Goal: Task Accomplishment & Management: Use online tool/utility

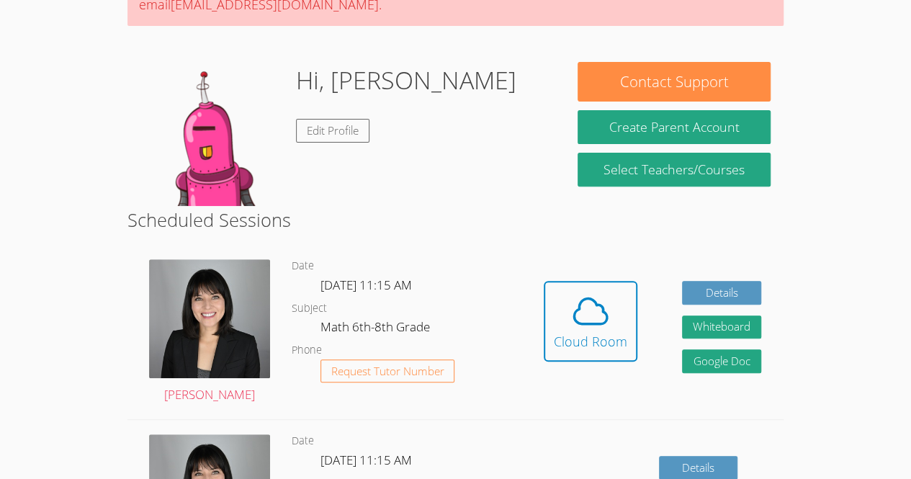
scroll to position [173, 0]
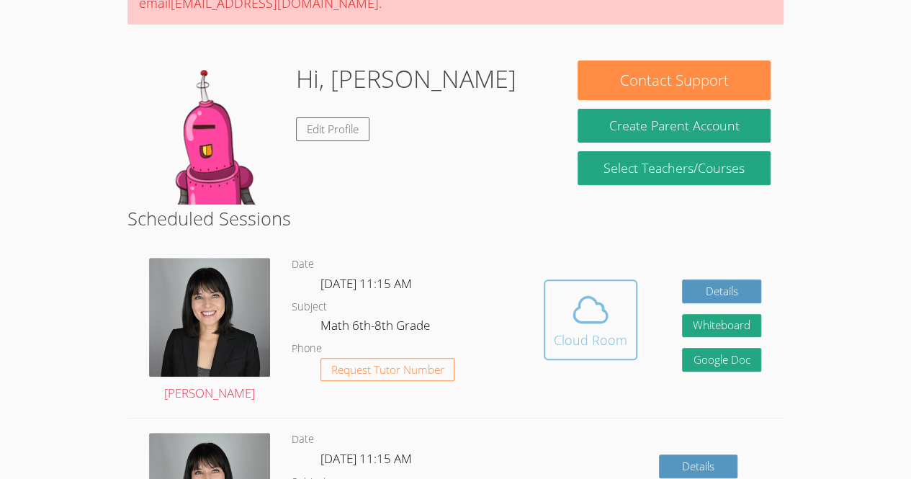
click at [588, 285] on button "Cloud Room" at bounding box center [591, 319] width 94 height 81
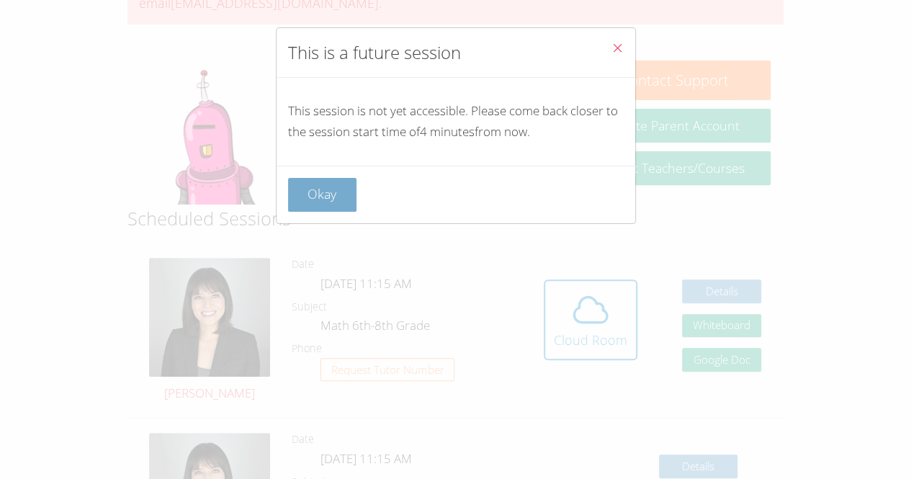
click at [346, 181] on button "Okay" at bounding box center [322, 195] width 69 height 34
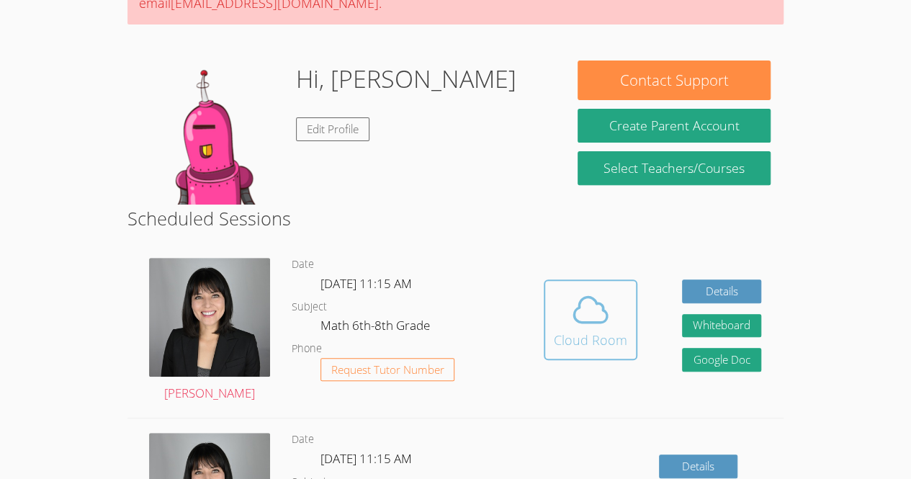
click at [597, 301] on icon at bounding box center [590, 310] width 40 height 40
click at [595, 313] on icon at bounding box center [590, 310] width 40 height 40
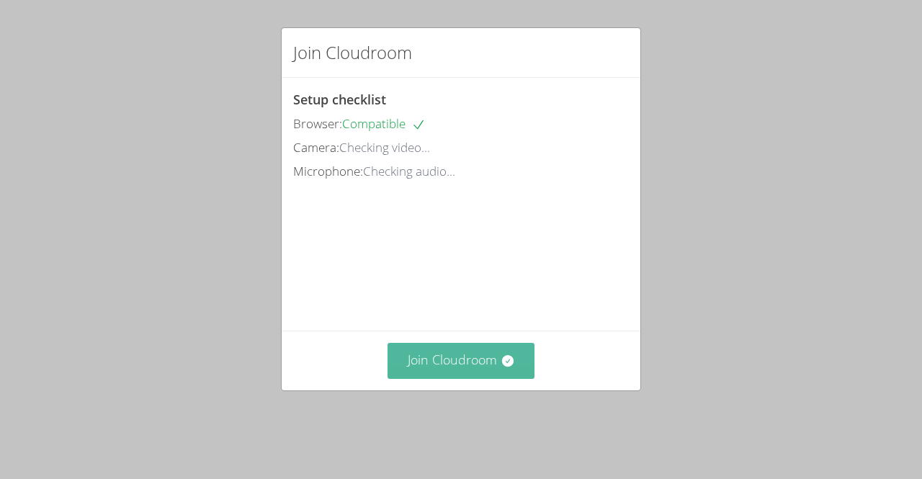
click at [480, 378] on button "Join Cloudroom" at bounding box center [461, 360] width 148 height 35
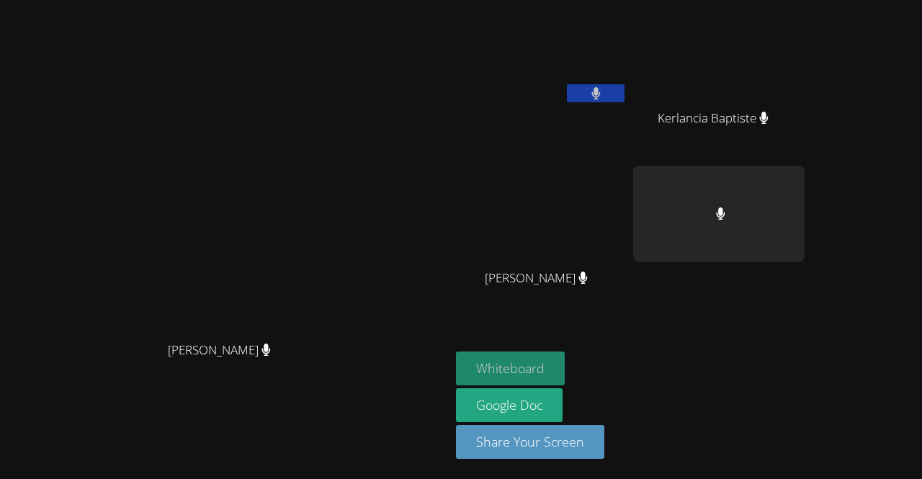
click at [565, 355] on button "Whiteboard" at bounding box center [510, 368] width 109 height 34
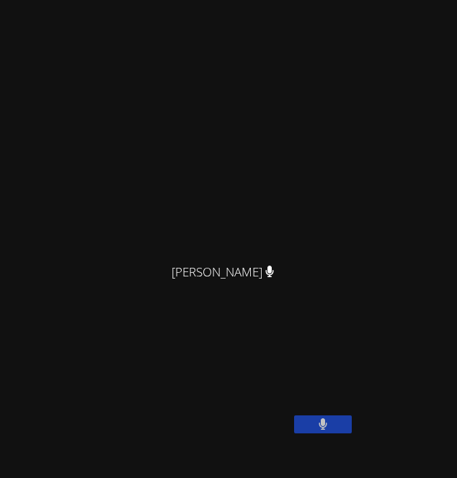
click at [80, 326] on video at bounding box center [114, 380] width 216 height 108
click at [336, 71] on video at bounding box center [228, 131] width 216 height 251
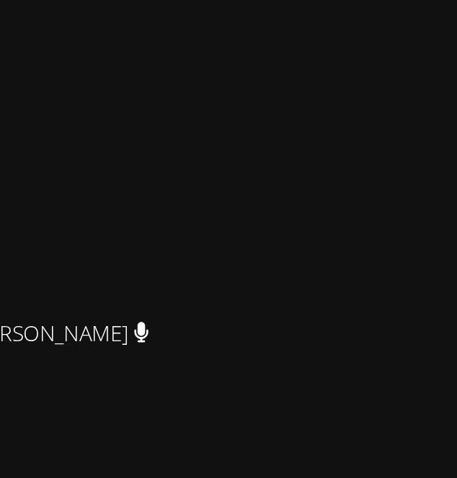
scroll to position [409, 0]
click at [340, 24] on button at bounding box center [323, 15] width 58 height 18
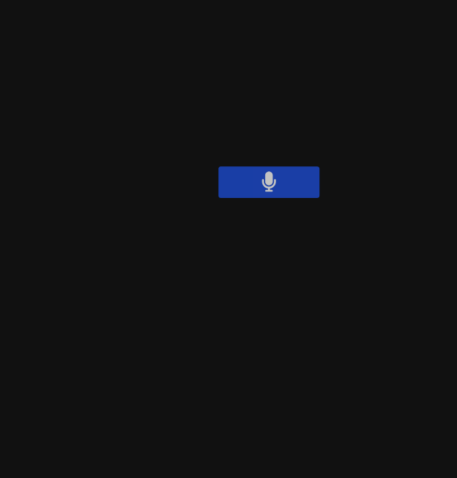
scroll to position [262, 0]
click at [337, 171] on button at bounding box center [323, 162] width 58 height 18
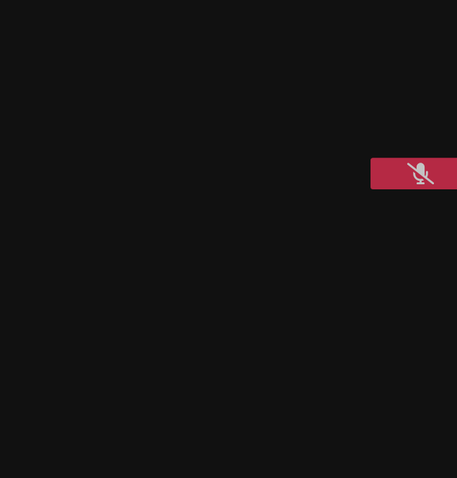
scroll to position [264, 0]
click at [330, 169] on button at bounding box center [323, 160] width 58 height 18
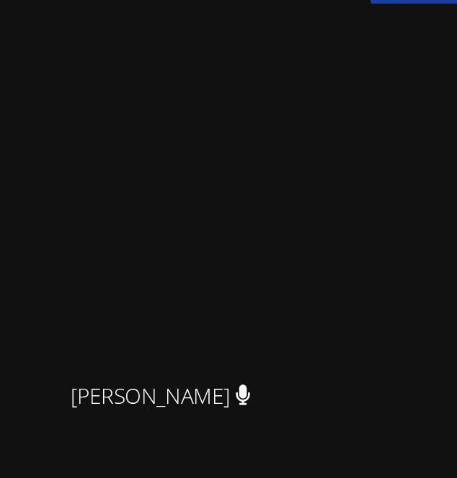
scroll to position [417, 0]
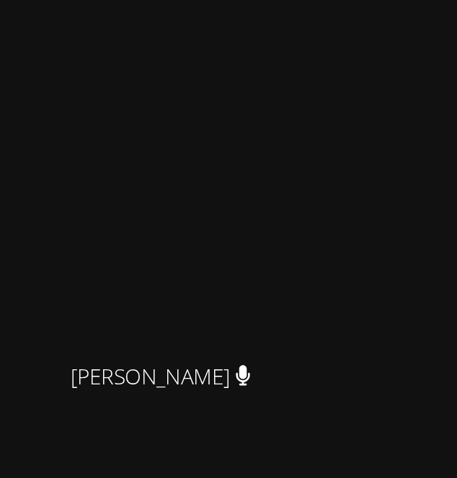
click at [288, 199] on video at bounding box center [180, 127] width 216 height 196
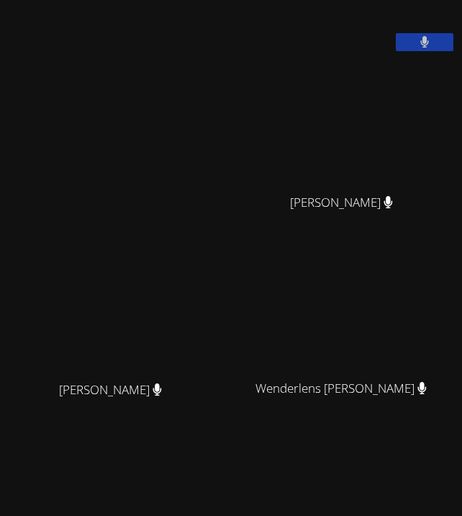
scroll to position [67, 0]
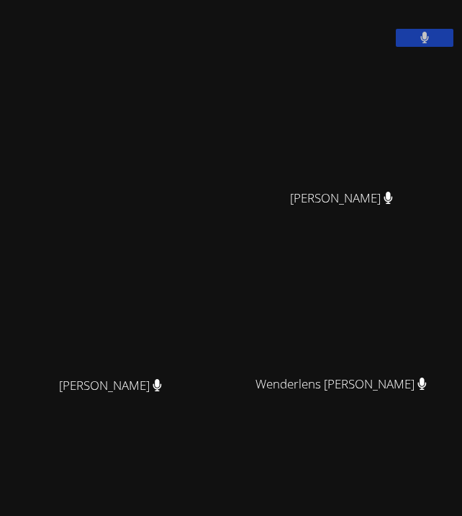
click at [430, 47] on button at bounding box center [425, 38] width 58 height 18
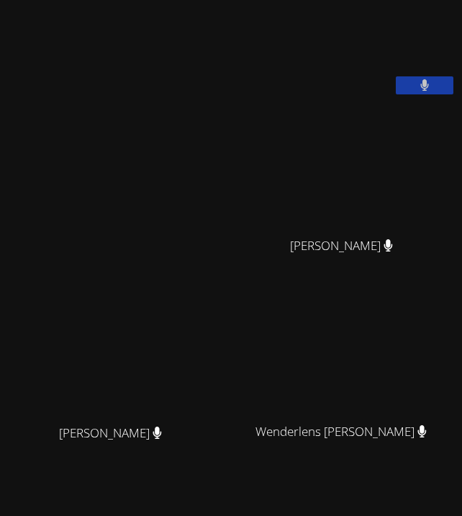
scroll to position [0, 0]
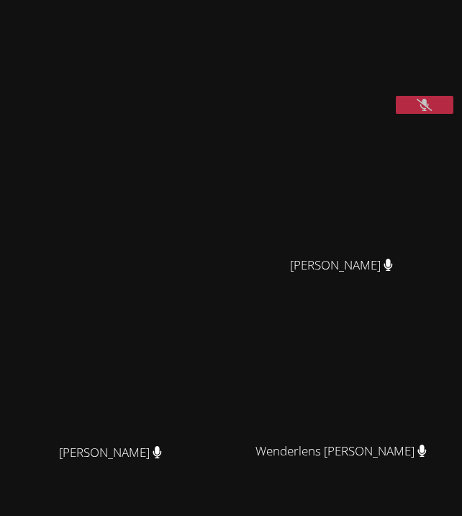
click at [432, 112] on button at bounding box center [425, 105] width 58 height 18
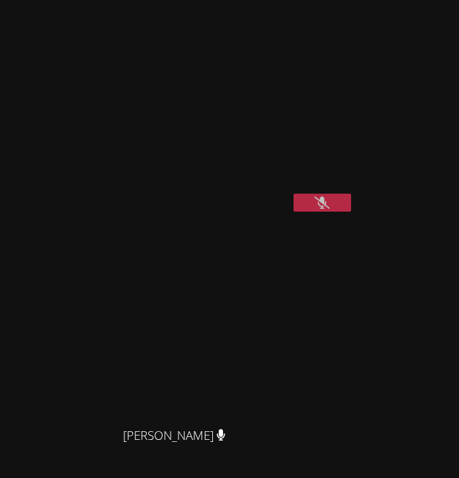
scroll to position [217, 0]
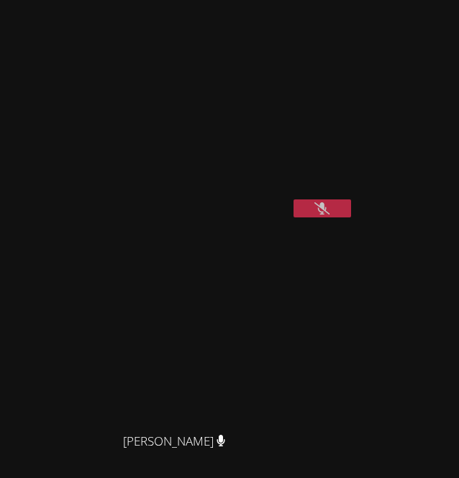
click at [222, 217] on video at bounding box center [114, 163] width 216 height 108
click at [327, 217] on button at bounding box center [323, 208] width 58 height 18
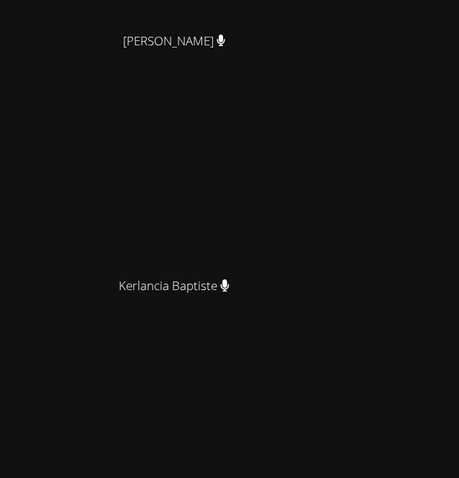
scroll to position [632, 0]
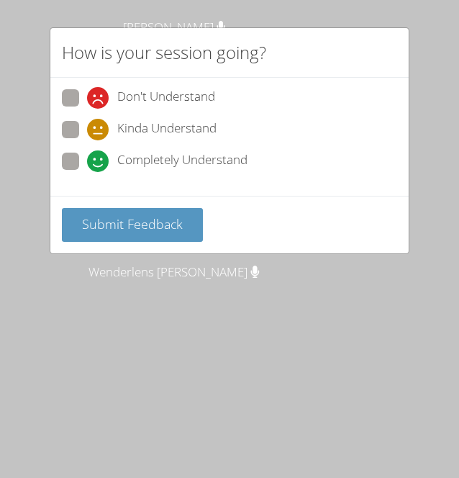
click at [87, 140] on span at bounding box center [87, 140] width 0 height 0
click at [87, 130] on input "Kinda Understand" at bounding box center [93, 127] width 12 height 12
radio input "true"
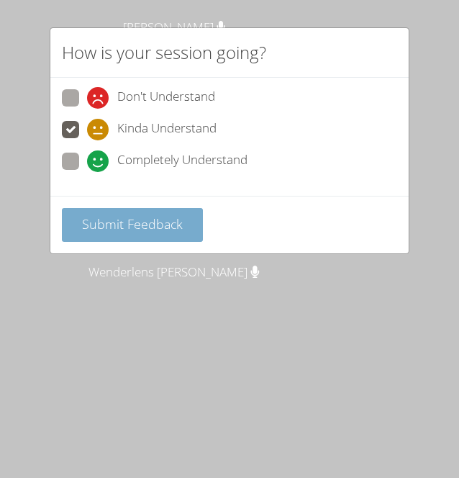
click at [146, 223] on span "Submit Feedback" at bounding box center [132, 223] width 101 height 17
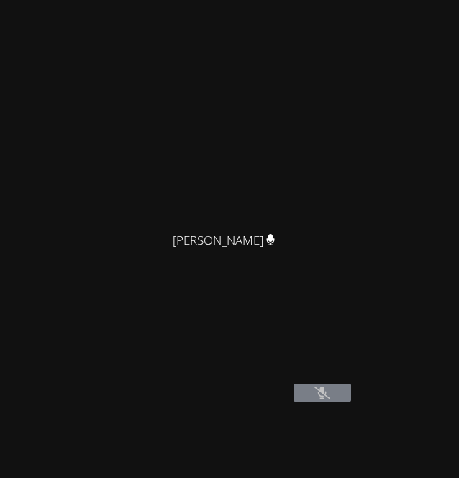
scroll to position [0, 0]
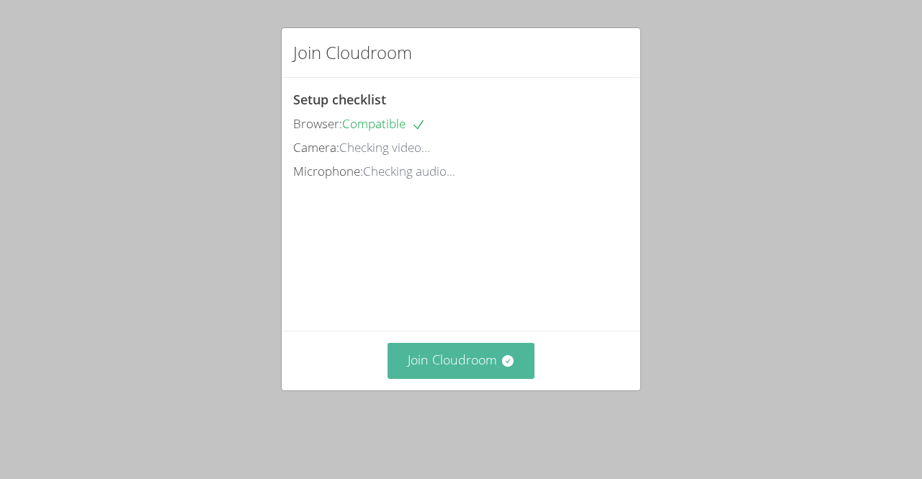
click at [504, 367] on icon at bounding box center [507, 361] width 12 height 12
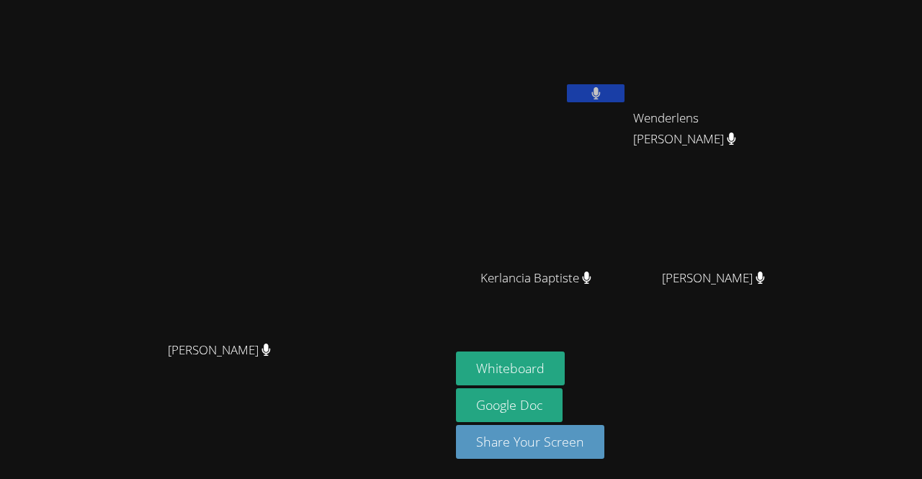
click at [624, 101] on button at bounding box center [596, 93] width 58 height 18
click at [565, 376] on button "Whiteboard" at bounding box center [510, 368] width 109 height 34
click at [624, 89] on button at bounding box center [596, 93] width 58 height 18
